Goal: Information Seeking & Learning: Learn about a topic

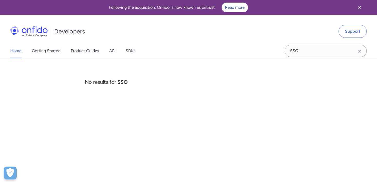
scroll to position [49, 0]
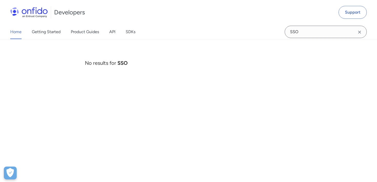
click at [308, 31] on input "SSO" at bounding box center [326, 32] width 82 height 12
type input "S"
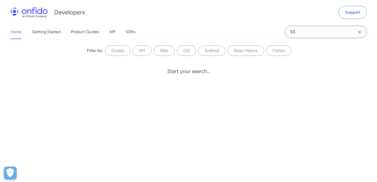
type input "SSO"
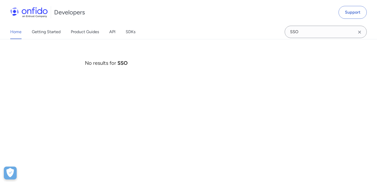
click at [358, 30] on icon "Clear search field button" at bounding box center [359, 32] width 6 height 6
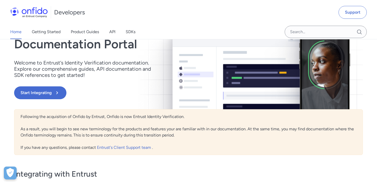
scroll to position [0, 0]
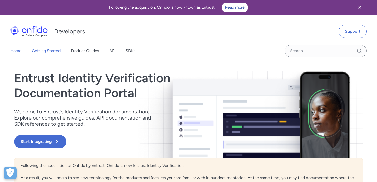
click at [41, 55] on link "Getting Started" at bounding box center [46, 51] width 29 height 14
